Goal: Task Accomplishment & Management: Manage account settings

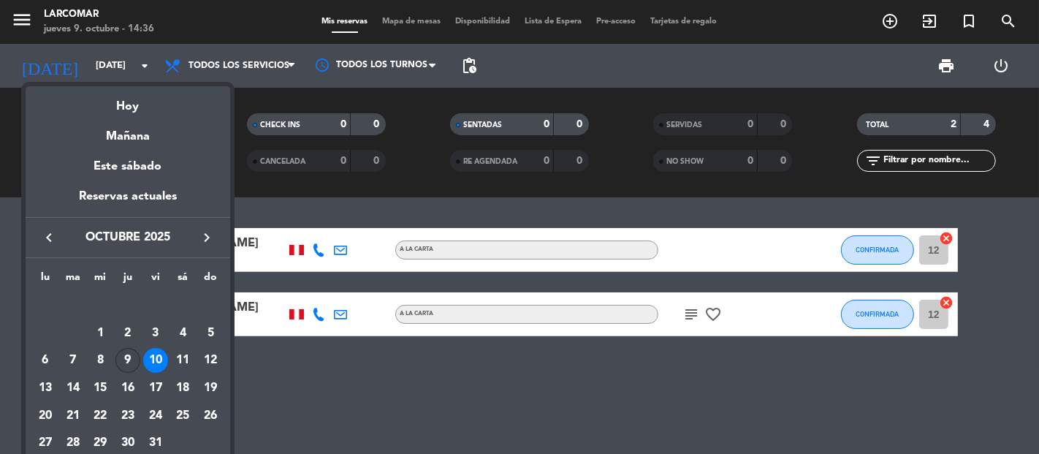
click at [132, 362] on div "9" at bounding box center [127, 360] width 25 height 25
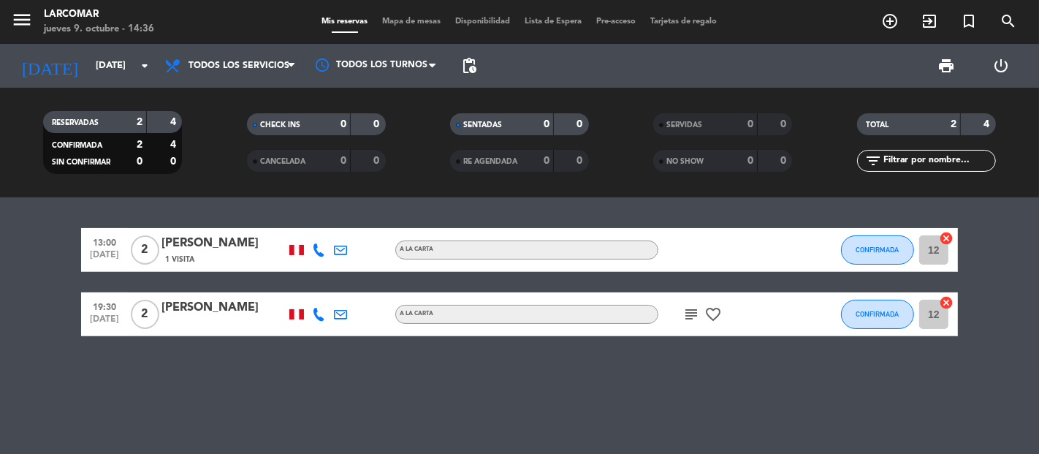
type input "[DEMOGRAPHIC_DATA][DATE]"
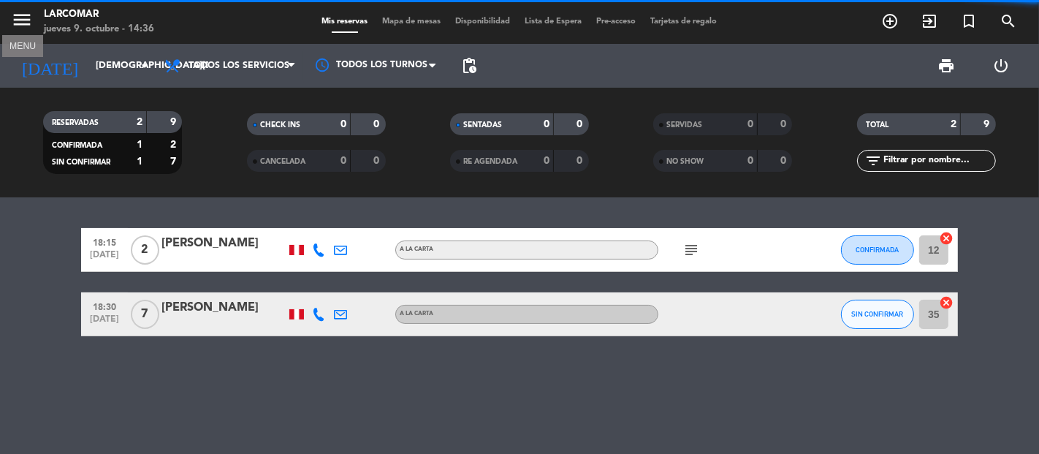
click at [24, 26] on icon "menu" at bounding box center [22, 20] width 22 height 22
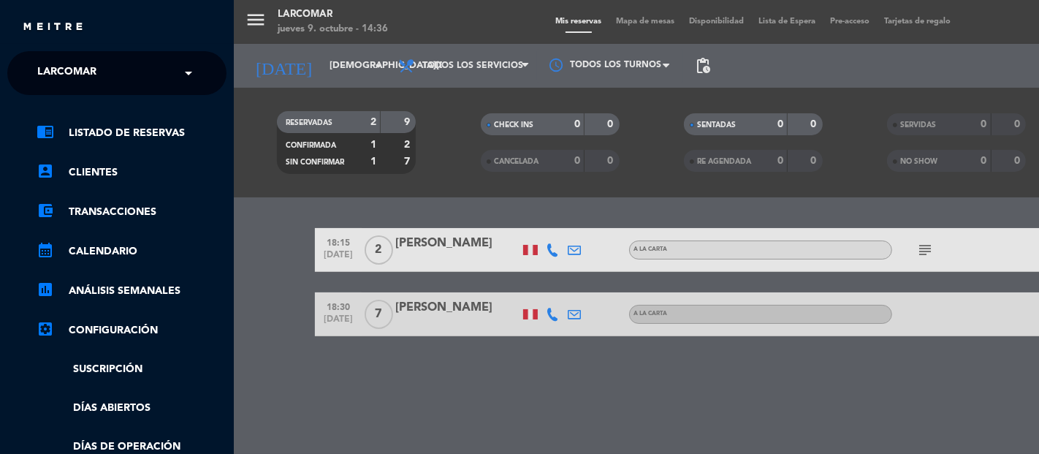
click at [128, 69] on input "text" at bounding box center [118, 74] width 178 height 32
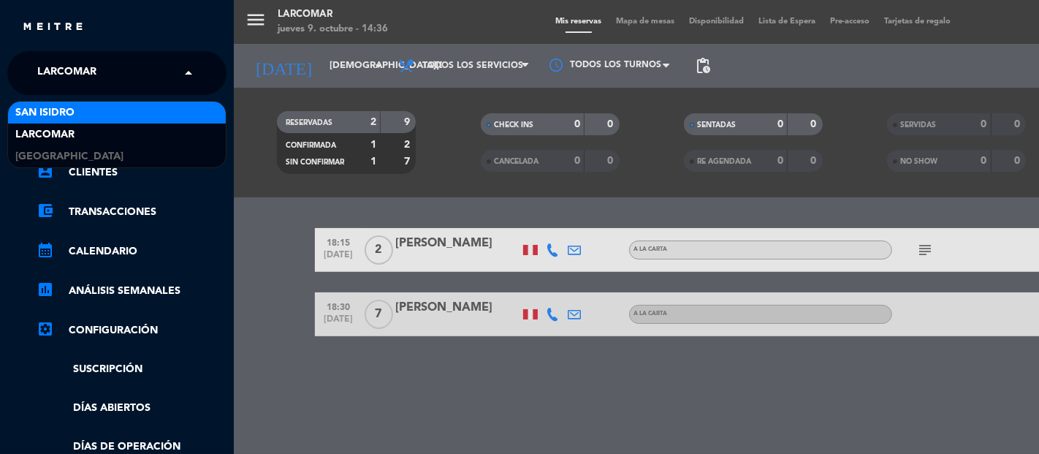
click at [104, 119] on div "San Isidro" at bounding box center [117, 113] width 218 height 22
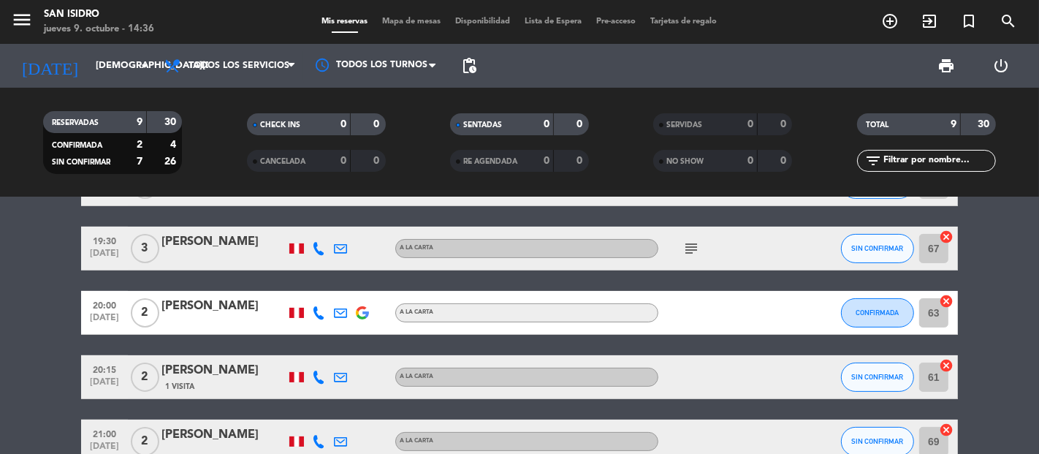
scroll to position [243, 0]
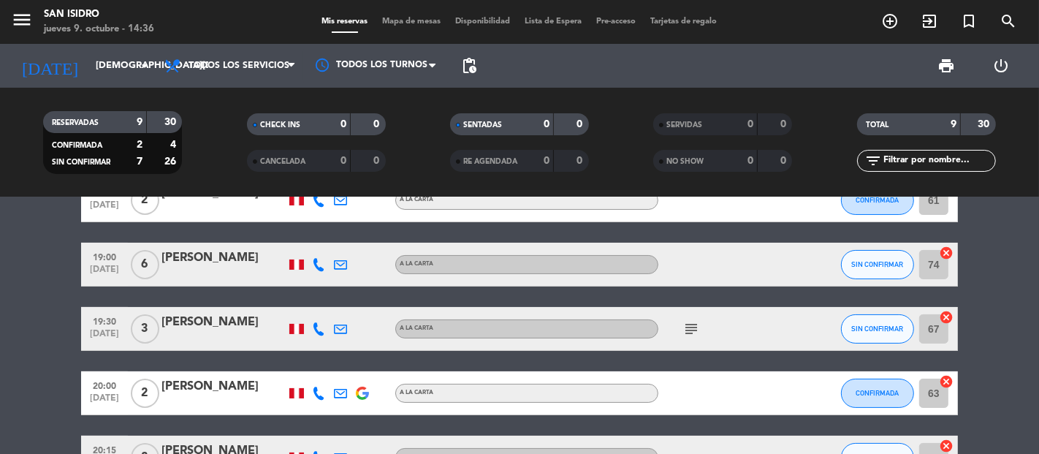
click at [224, 251] on div "[PERSON_NAME]" at bounding box center [223, 257] width 124 height 19
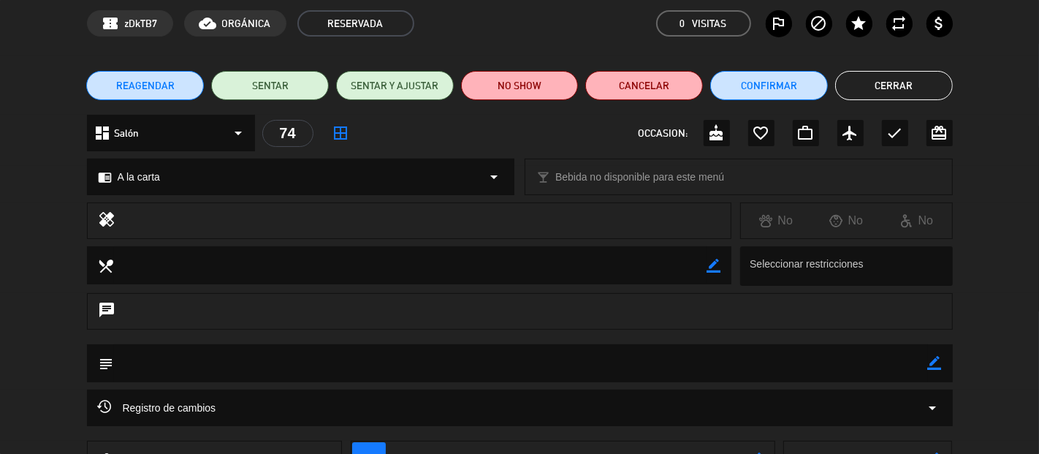
scroll to position [162, 0]
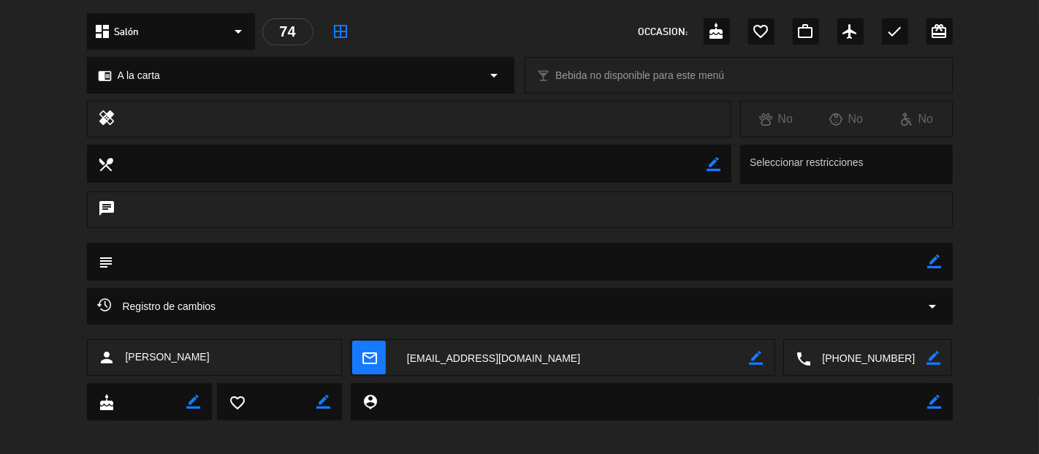
click at [834, 352] on textarea at bounding box center [868, 358] width 115 height 37
click at [519, 356] on textarea at bounding box center [573, 358] width 354 height 37
drag, startPoint x: 243, startPoint y: 349, endPoint x: 126, endPoint y: 363, distance: 118.4
click at [126, 363] on div "person [PERSON_NAME]" at bounding box center [215, 357] width 256 height 37
copy span "[PERSON_NAME]"
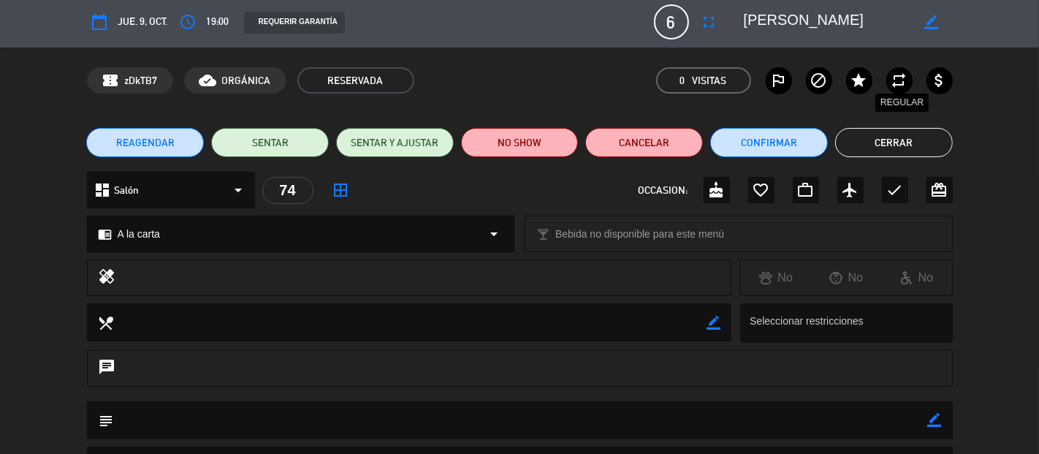
scroll to position [0, 0]
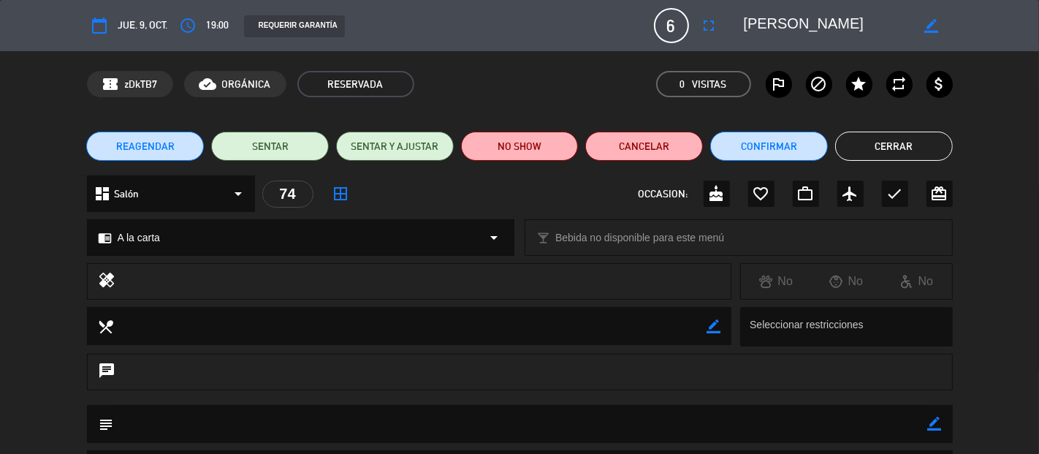
click at [880, 131] on div "REAGENDAR SENTAR SENTAR Y AJUSTAR NO SHOW Cancelar Confirmar Cerrar" at bounding box center [519, 146] width 1039 height 58
click at [874, 142] on button "Cerrar" at bounding box center [894, 145] width 118 height 29
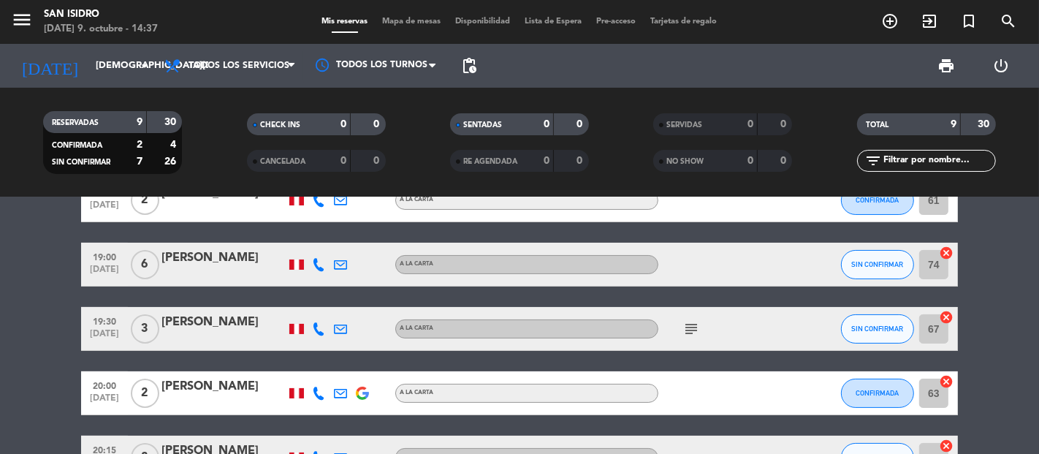
drag, startPoint x: 18, startPoint y: 274, endPoint x: 38, endPoint y: 210, distance: 67.2
click at [23, 266] on bookings-row "13:00 [DATE] 4 [PERSON_NAME] A la carta SIN CONFIRMAR 62 cancel 13:15 [DATE] 4 …" at bounding box center [519, 264] width 1039 height 558
